Goal: Task Accomplishment & Management: Complete application form

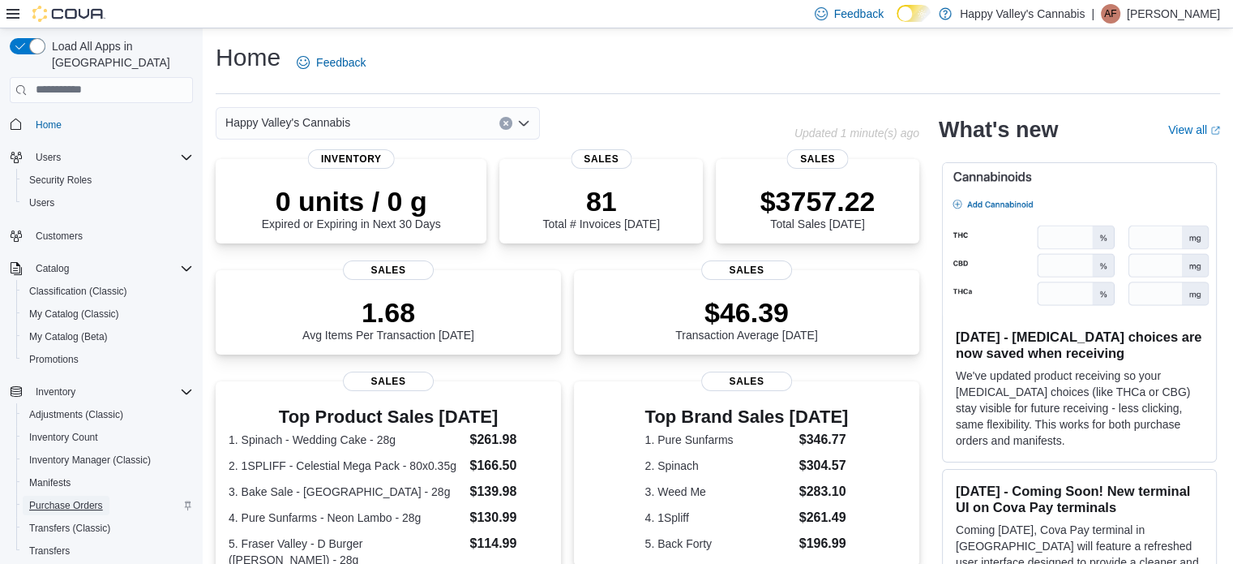
click at [96, 499] on span "Purchase Orders" at bounding box center [66, 505] width 74 height 13
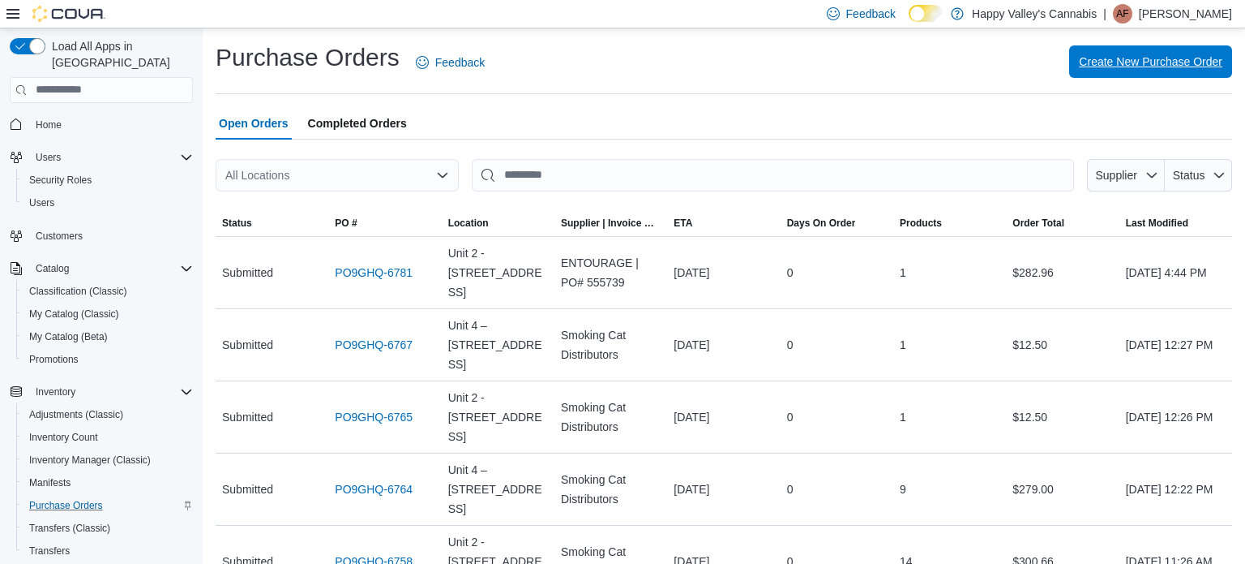
click at [1137, 59] on span "Create New Purchase Order" at bounding box center [1151, 62] width 144 height 16
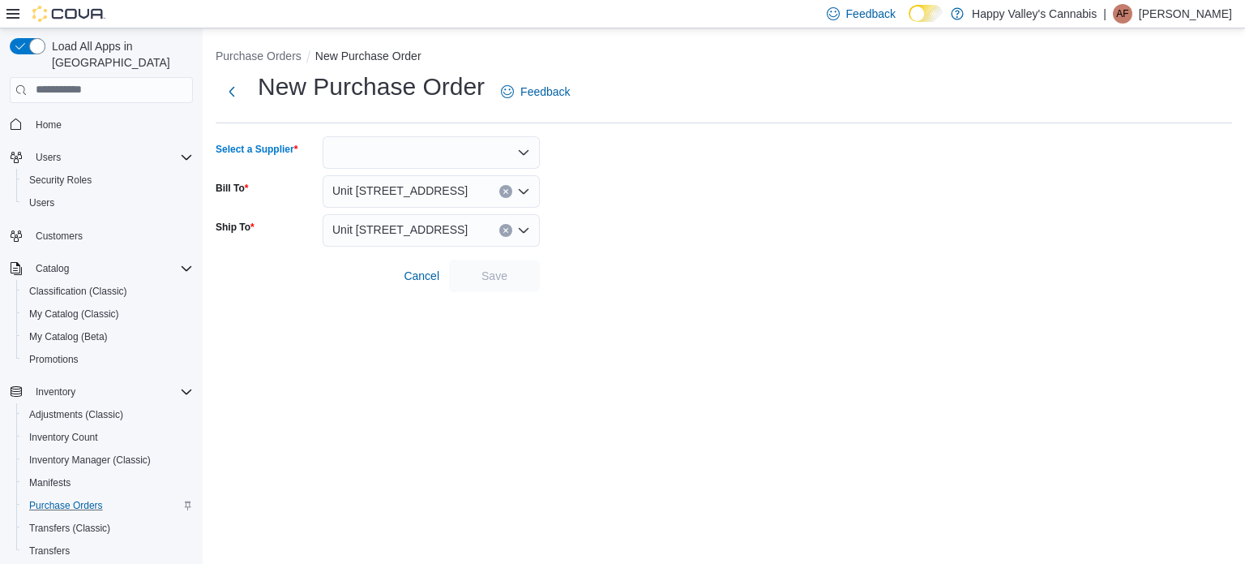
click at [423, 148] on div at bounding box center [431, 152] width 217 height 32
type input "*****"
click at [438, 178] on span "Happy Valleys Cannabis" at bounding box center [441, 180] width 178 height 16
click at [490, 272] on span "Save" at bounding box center [495, 275] width 26 height 16
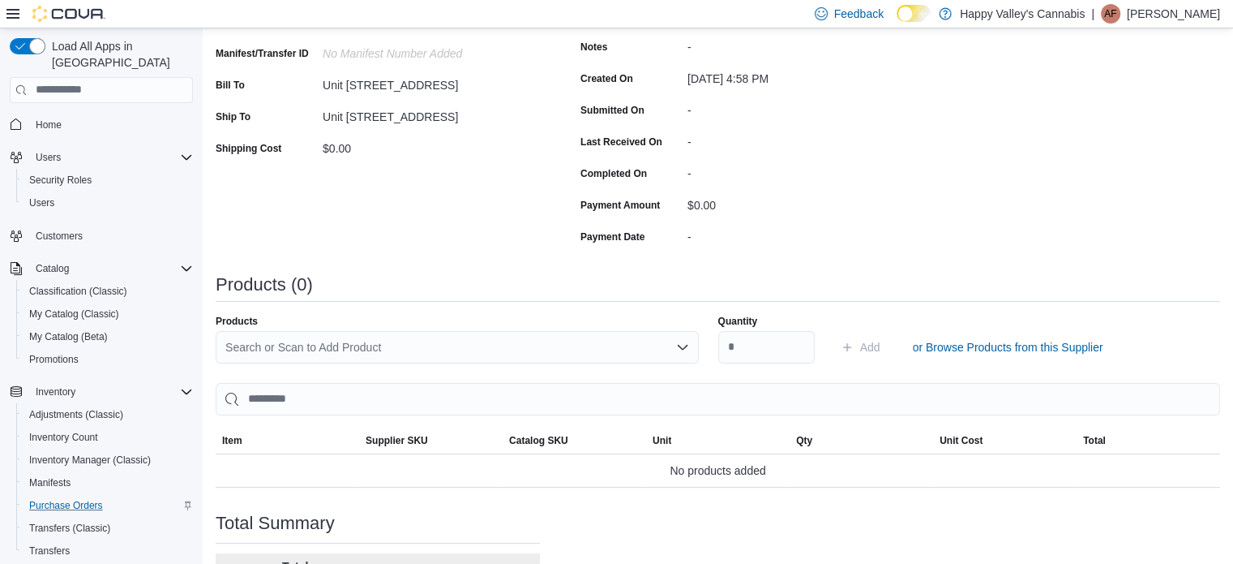
scroll to position [243, 0]
click at [399, 346] on div "Search or Scan to Add Product" at bounding box center [457, 346] width 483 height 32
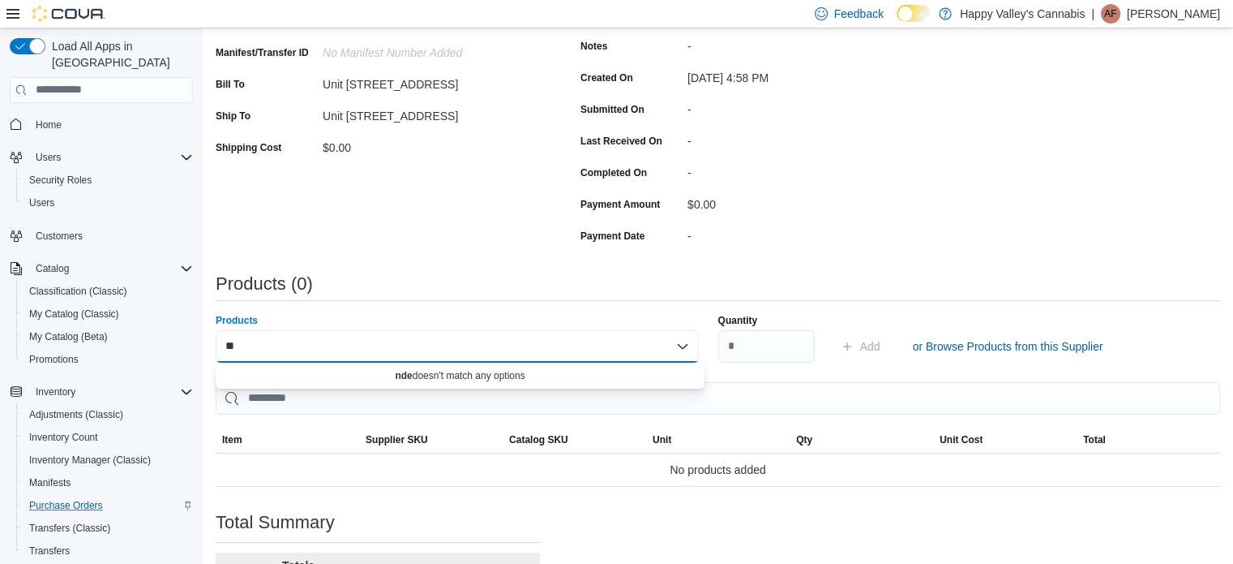
type input "*"
type input "***"
click at [377, 376] on span "New Sign-up Gift Bag" at bounding box center [470, 374] width 450 height 16
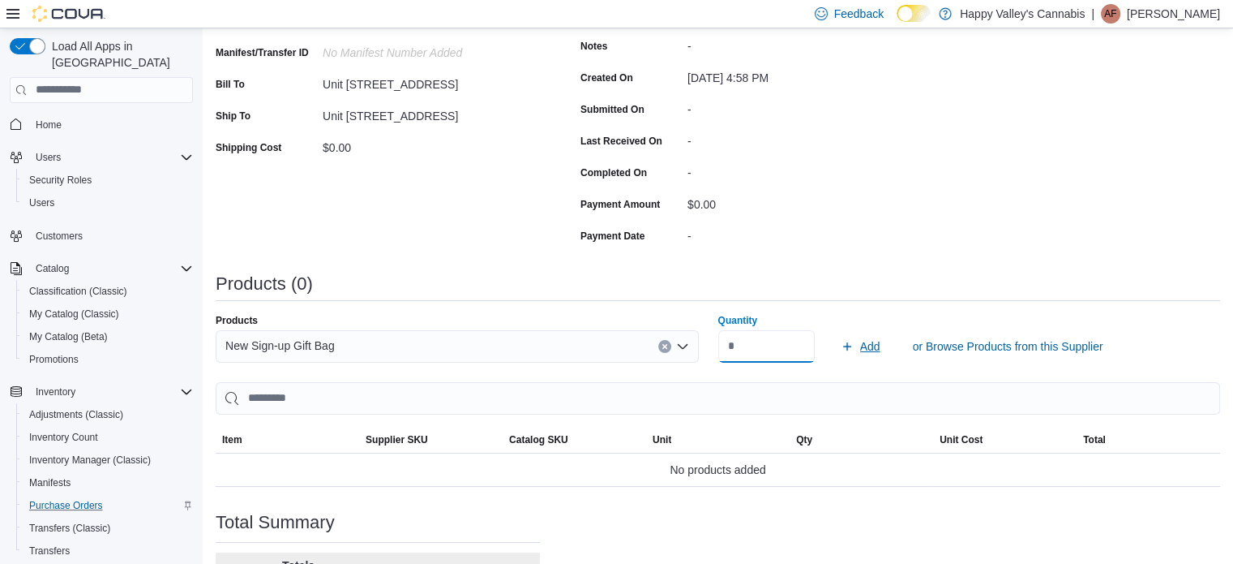
type input "**"
click at [879, 346] on span "Add" at bounding box center [870, 346] width 20 height 16
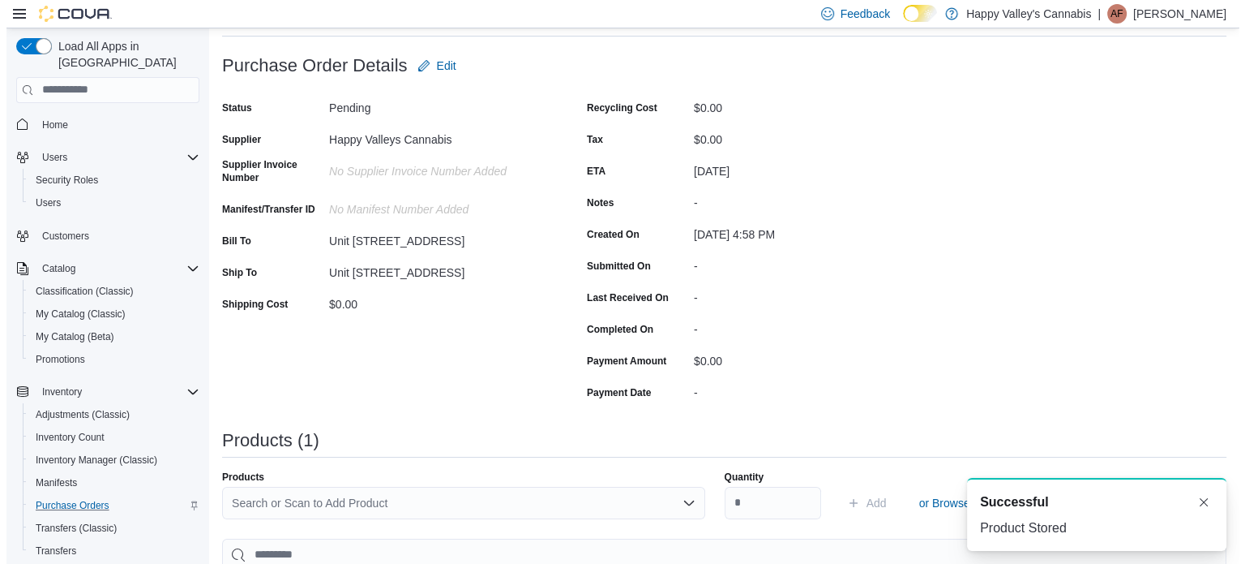
scroll to position [0, 0]
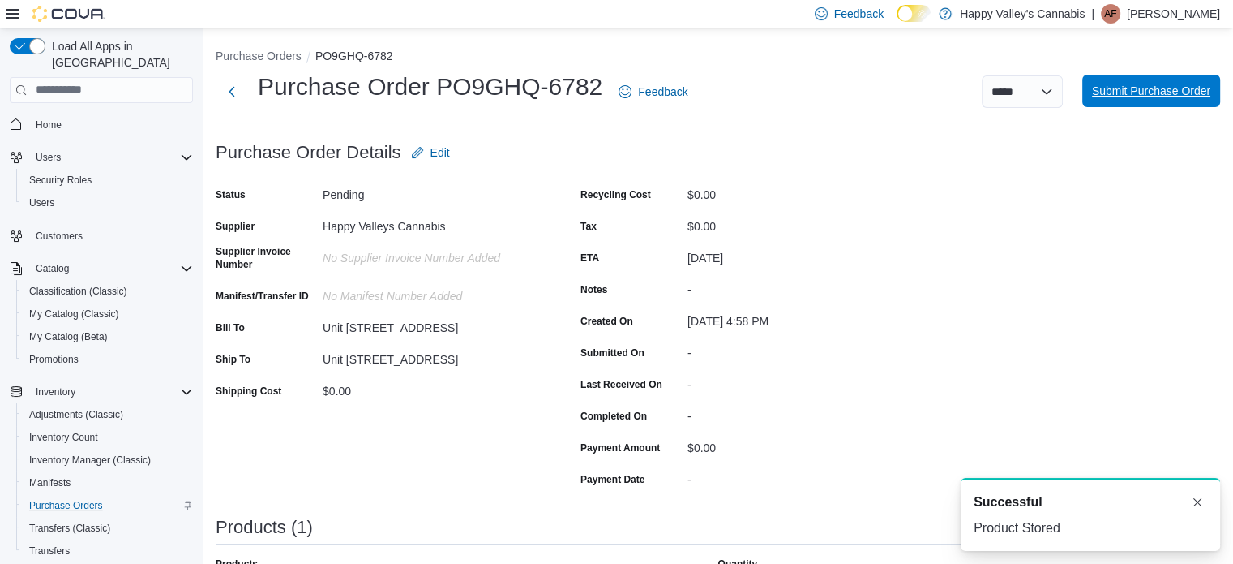
click at [1152, 90] on span "Submit Purchase Order" at bounding box center [1151, 91] width 118 height 16
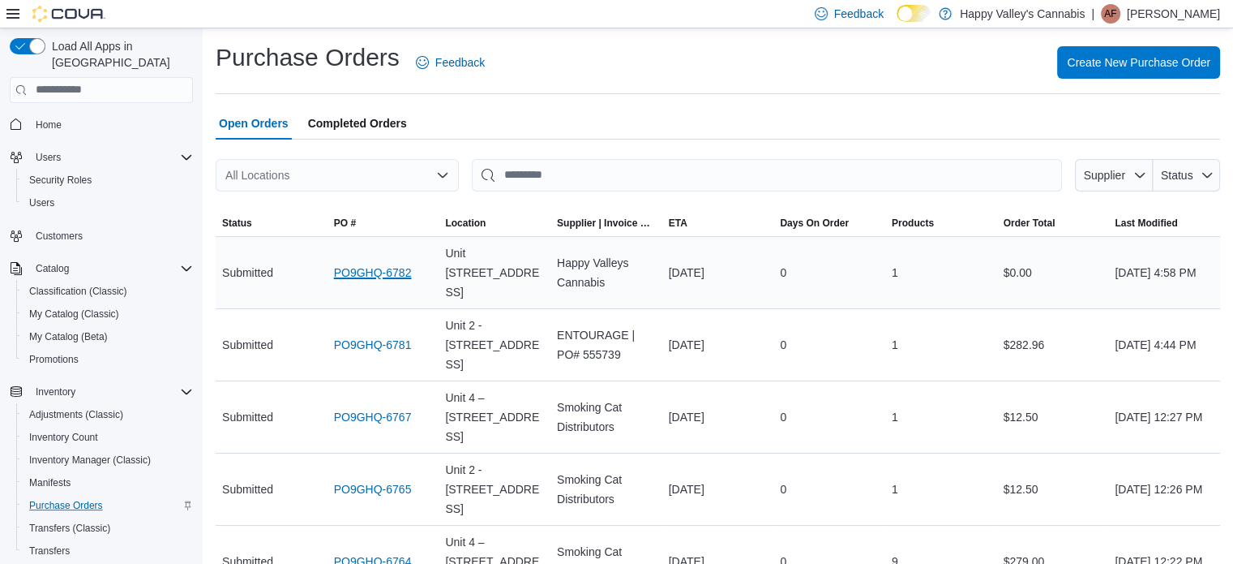
click at [363, 264] on link "PO9GHQ-6782" at bounding box center [373, 272] width 78 height 19
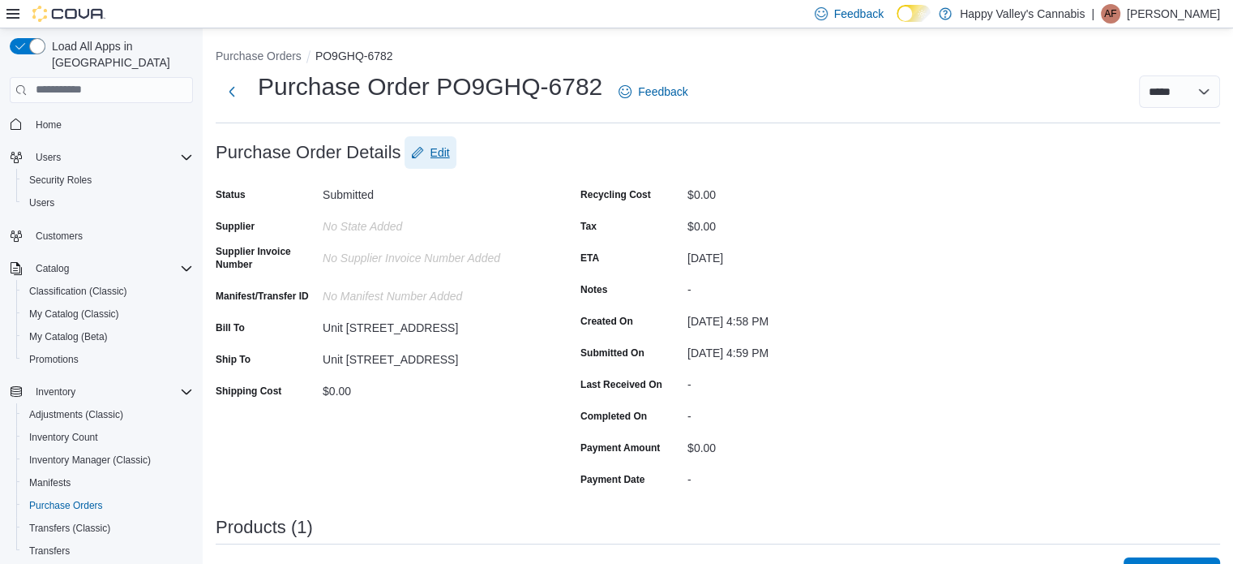
click at [447, 148] on span "Edit" at bounding box center [440, 152] width 19 height 16
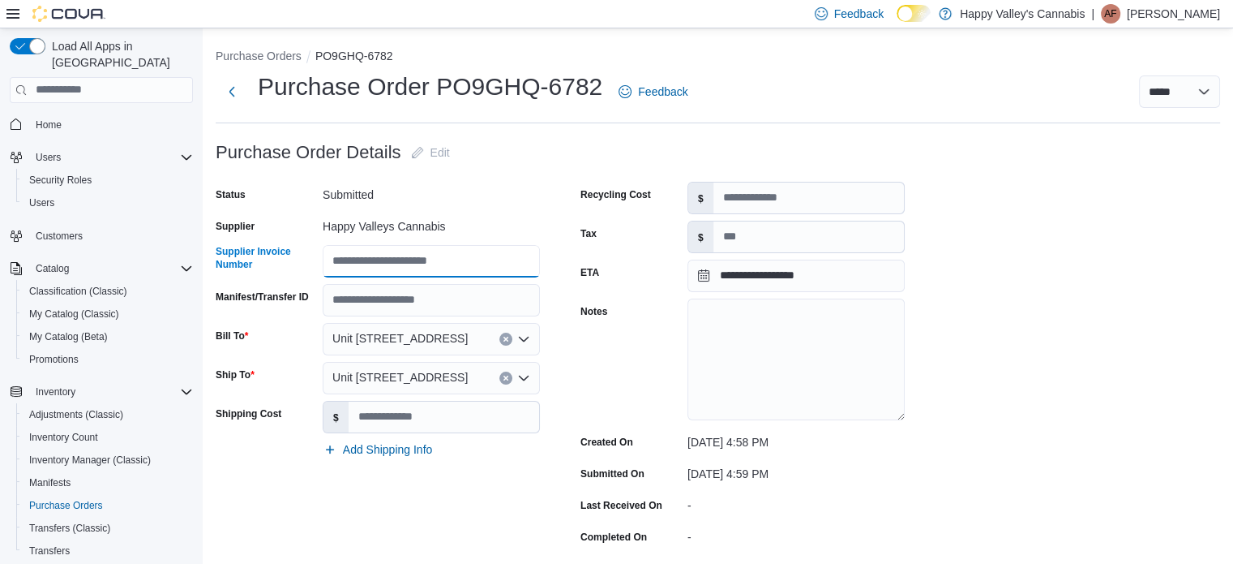
click at [389, 265] on input "Supplier Invoice Number" at bounding box center [431, 261] width 217 height 32
click at [444, 262] on input "*********" at bounding box center [431, 261] width 217 height 32
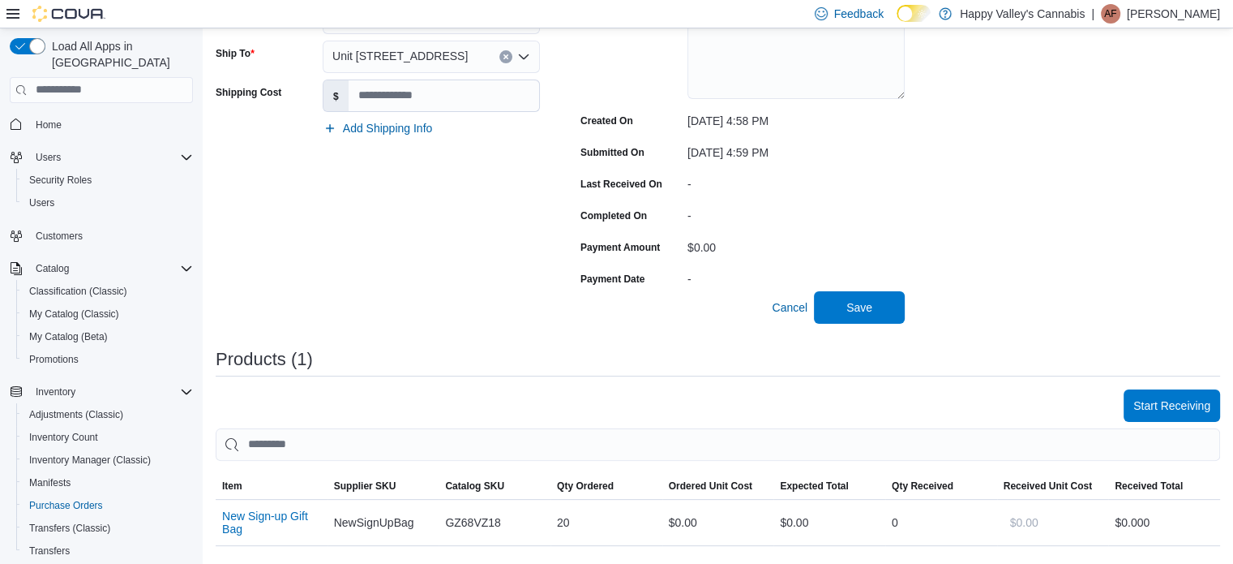
scroll to position [334, 0]
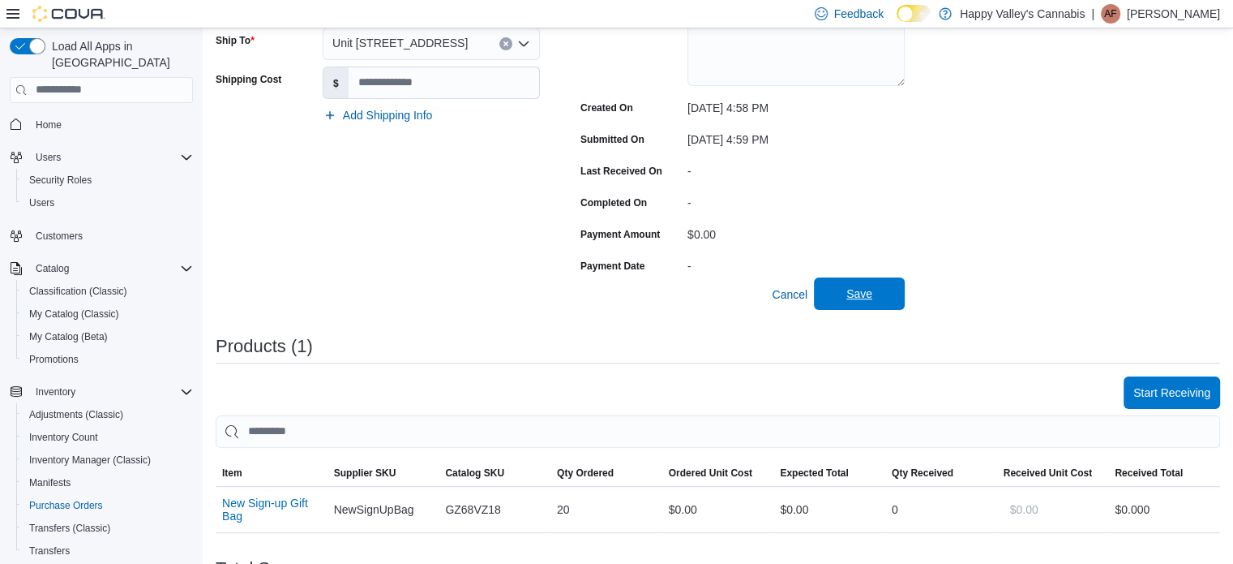
type input "**********"
click at [849, 299] on span "Save" at bounding box center [859, 293] width 26 height 16
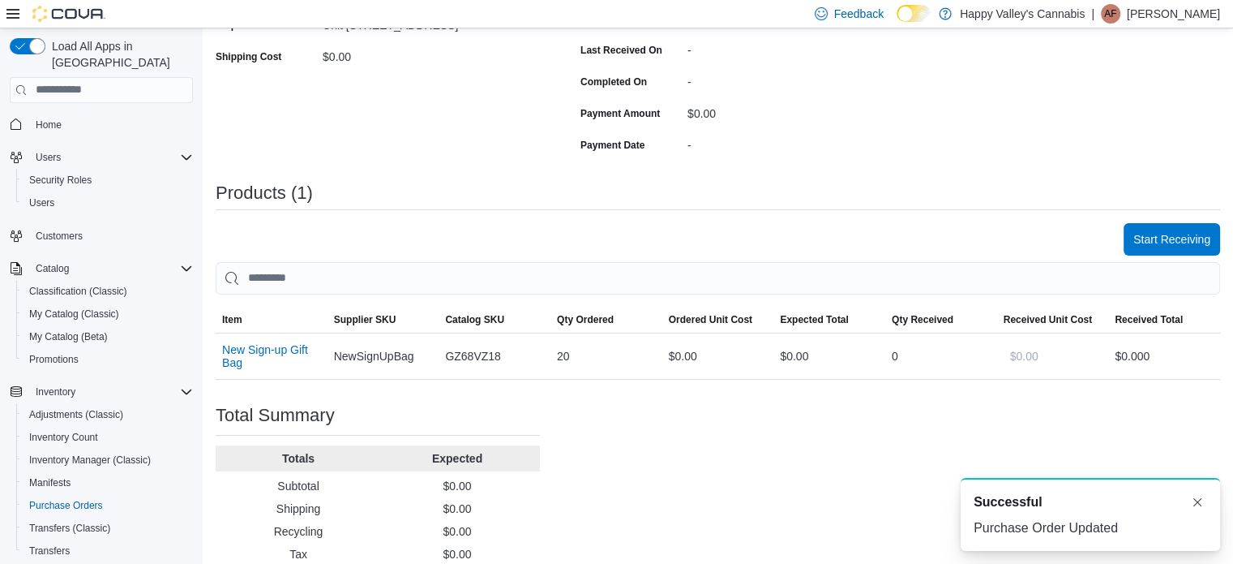
scroll to position [0, 0]
click at [1211, 234] on span "Start Receiving" at bounding box center [1172, 238] width 77 height 16
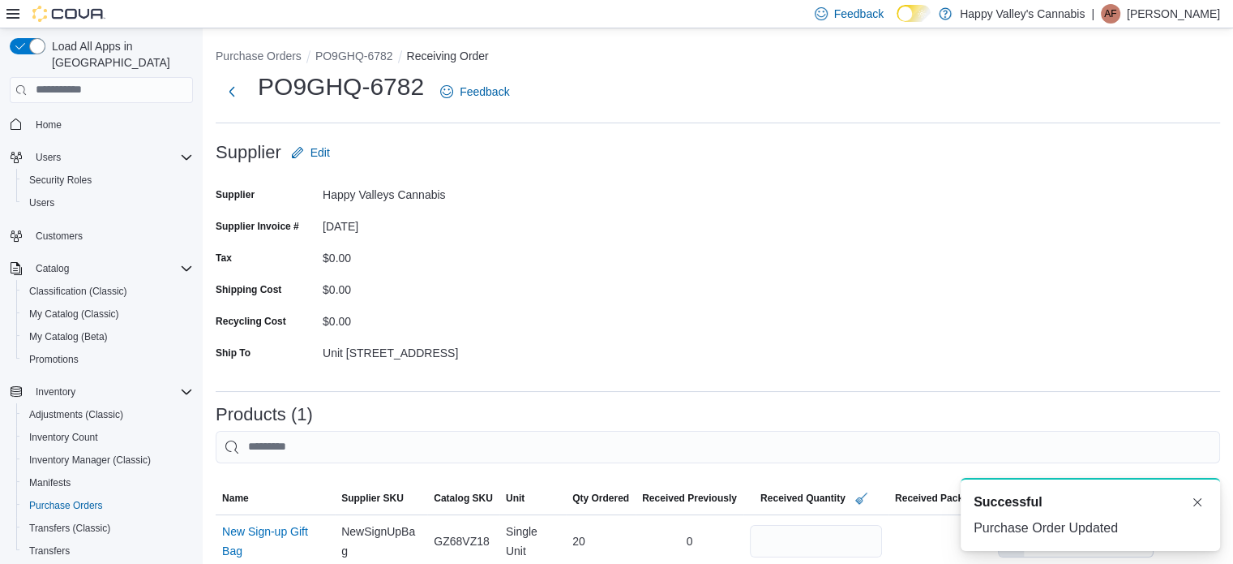
scroll to position [261, 0]
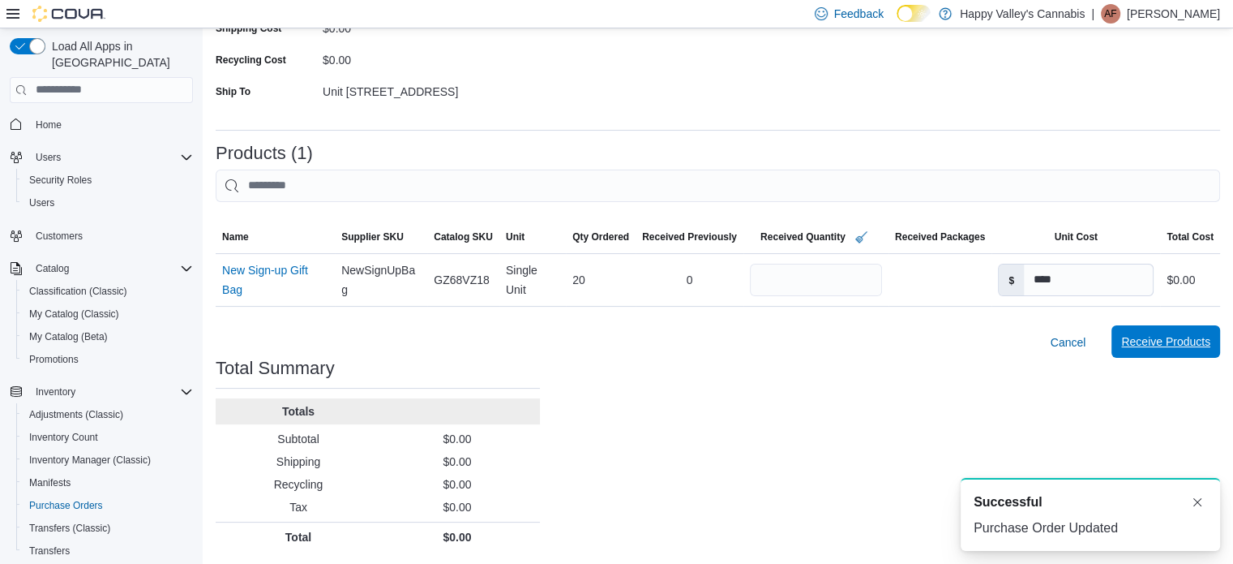
click at [1144, 335] on span "Receive Products" at bounding box center [1165, 341] width 89 height 16
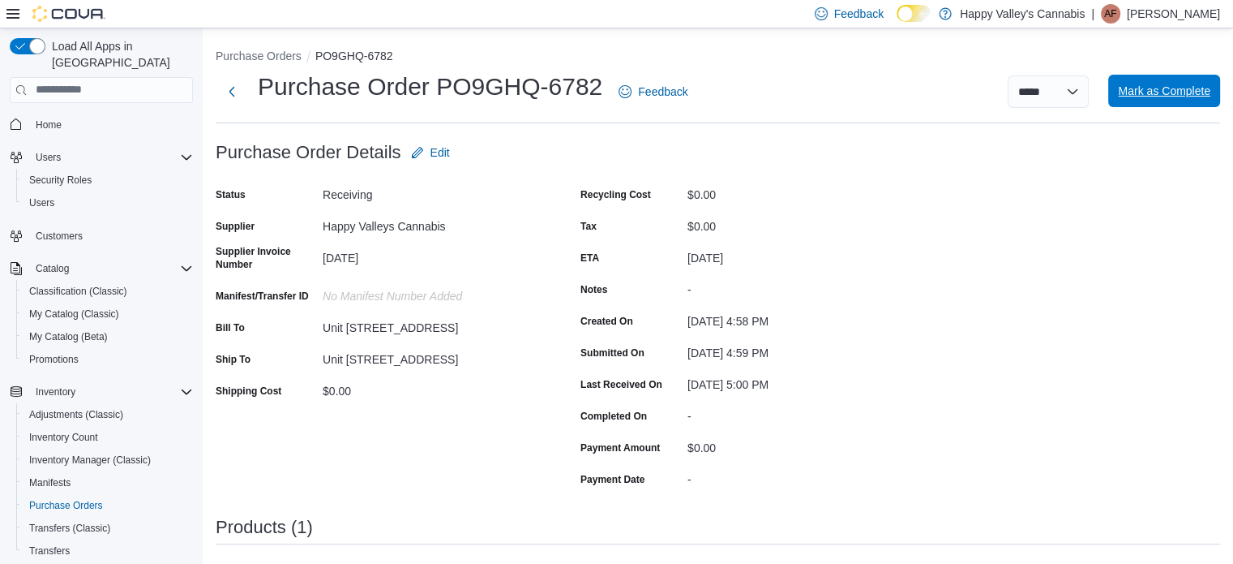
click at [1192, 90] on span "Mark as Complete" at bounding box center [1164, 91] width 92 height 16
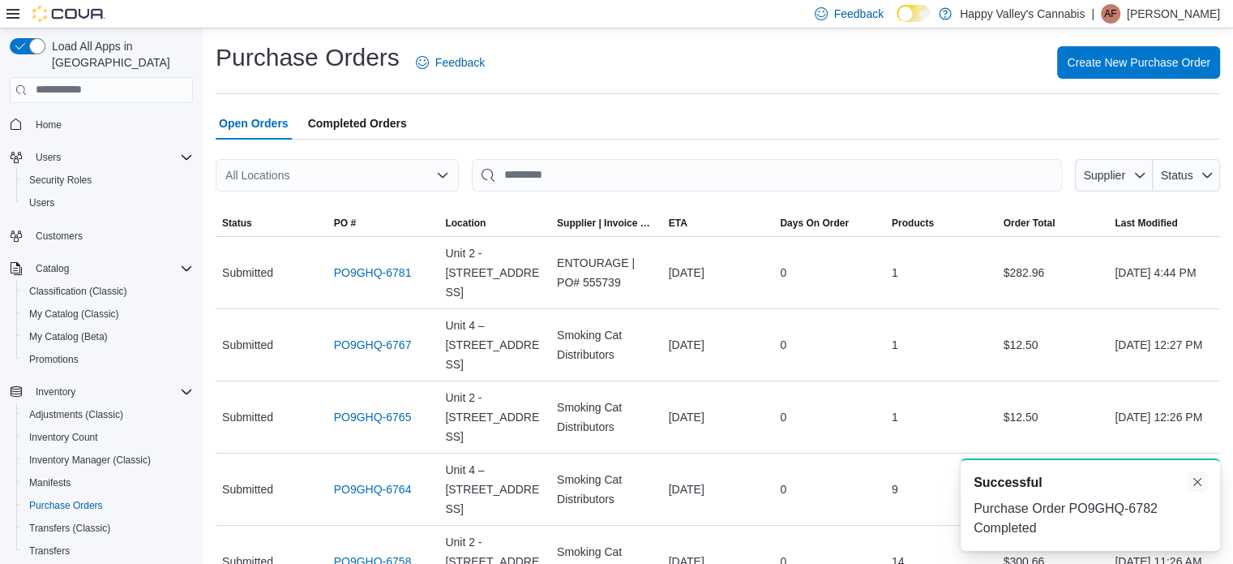
click at [1200, 478] on button "Dismiss toast" at bounding box center [1197, 481] width 19 height 19
